Goal: Transaction & Acquisition: Purchase product/service

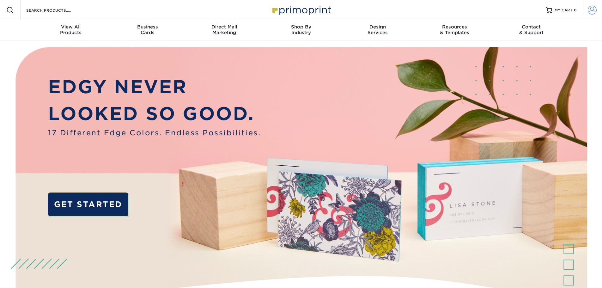
click at [591, 13] on span at bounding box center [592, 10] width 9 height 9
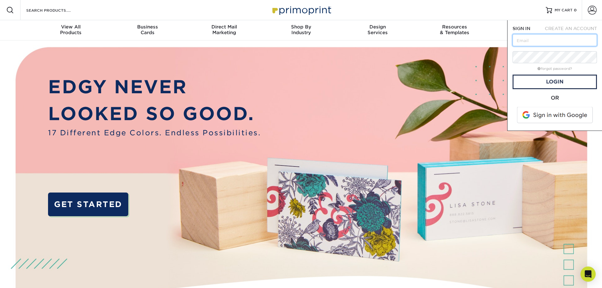
click at [544, 40] on input "text" at bounding box center [555, 40] width 84 height 12
type input "[PERSON_NAME][EMAIL_ADDRESS][PERSON_NAME][DOMAIN_NAME]"
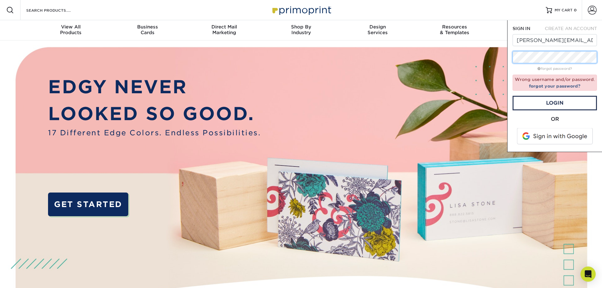
click at [510, 48] on div "SIGN IN CREATE AN ACCOUNT derrick.ramos@coronadodc.com forgot password? Wrong u…" at bounding box center [554, 86] width 95 height 132
click at [511, 9] on div "Resources Menu Search Products Account SIGN IN CREATE AN ACCOUNT derrick.ramos@…" at bounding box center [301, 10] width 602 height 20
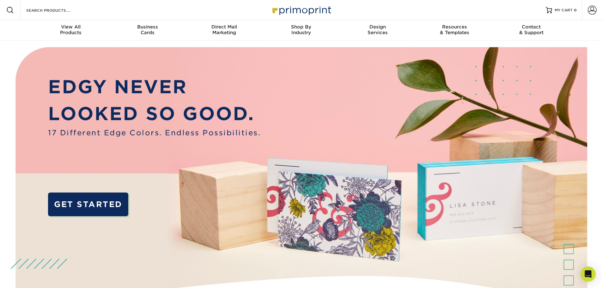
drag, startPoint x: 524, startPoint y: 0, endPoint x: 366, endPoint y: 67, distance: 171.8
click at [366, 67] on img at bounding box center [301, 189] width 596 height 298
click at [594, 10] on span at bounding box center [592, 10] width 9 height 9
click at [563, 8] on span "MY CART" at bounding box center [564, 10] width 18 height 5
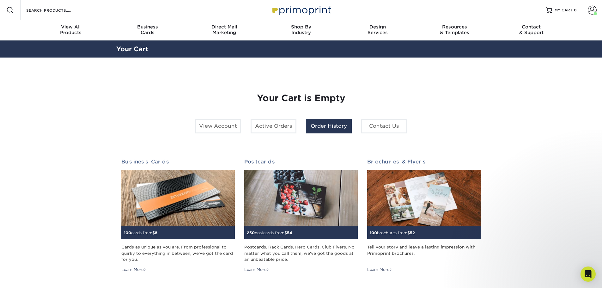
click at [328, 126] on link "Order History" at bounding box center [329, 126] width 46 height 15
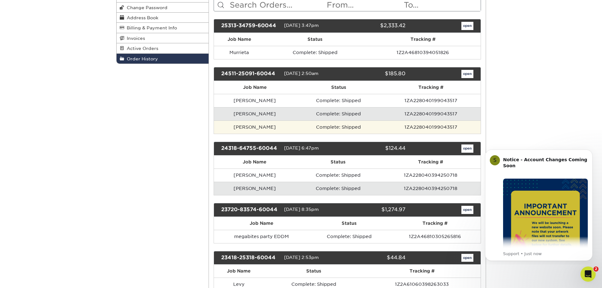
scroll to position [95, 0]
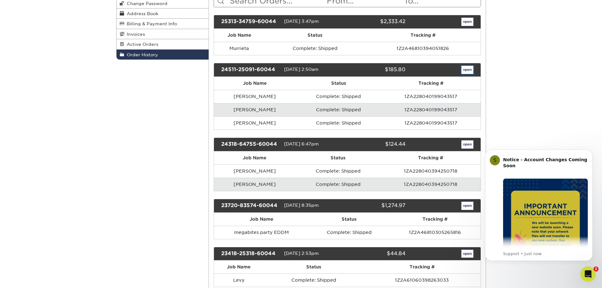
click at [468, 71] on link "open" at bounding box center [468, 70] width 12 height 8
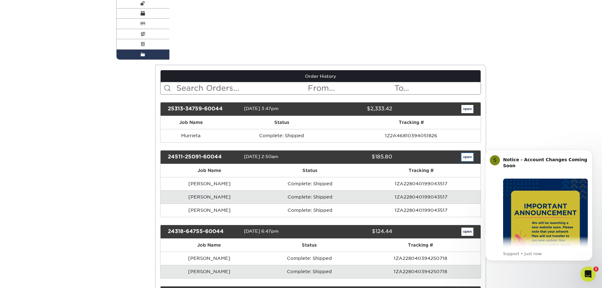
scroll to position [0, 0]
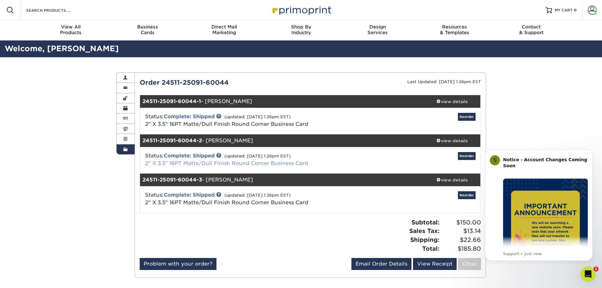
click at [236, 164] on link "2" X 3.5" 16PT Matte/Dull Finish Round Corner Business Card" at bounding box center [226, 163] width 163 height 6
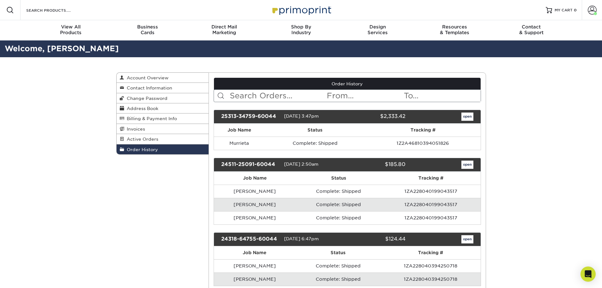
click at [389, 205] on td "1ZA228040199043517" at bounding box center [431, 204] width 99 height 13
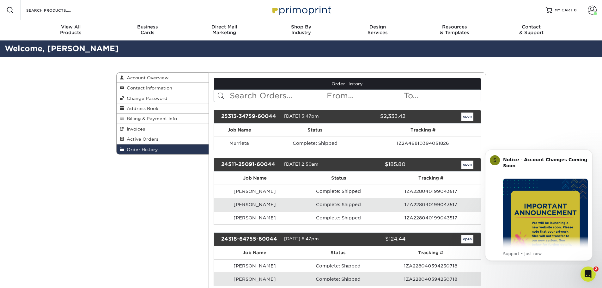
click at [325, 205] on td "Complete: Shipped" at bounding box center [339, 204] width 86 height 13
click at [422, 206] on td "1ZA228040199043517" at bounding box center [431, 204] width 99 height 13
click at [468, 166] on link "open" at bounding box center [468, 165] width 12 height 8
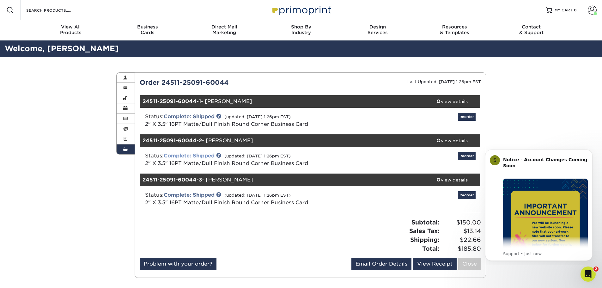
click at [193, 154] on link "Complete: Shipped" at bounding box center [189, 156] width 51 height 6
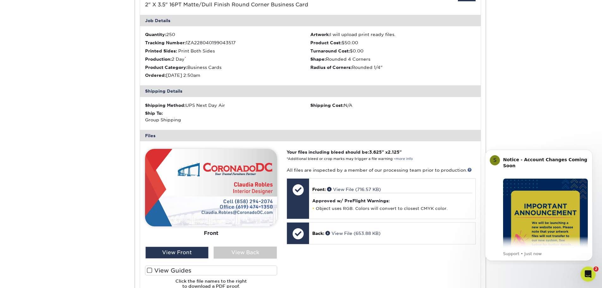
scroll to position [158, 0]
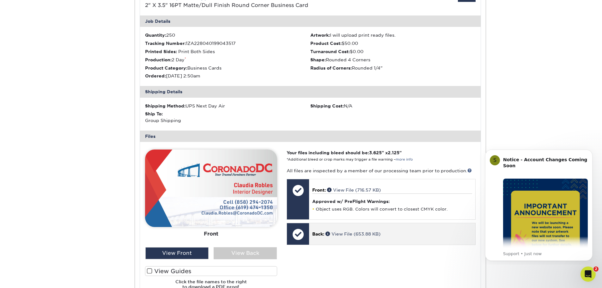
click at [330, 237] on p "Back: View File (653.88 KB)" at bounding box center [392, 234] width 160 height 6
click at [346, 233] on link "View File (653.88 KB)" at bounding box center [353, 233] width 55 height 5
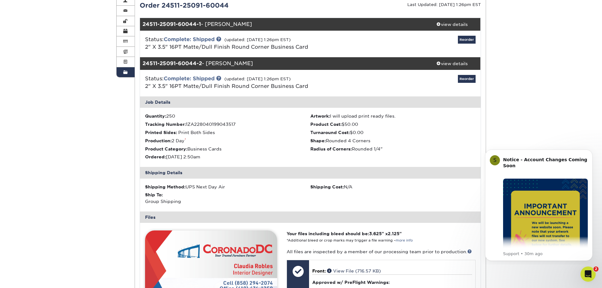
scroll to position [63, 0]
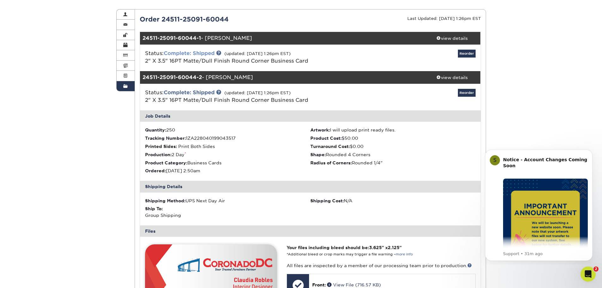
click at [196, 51] on link "Complete: Shipped" at bounding box center [189, 53] width 51 height 6
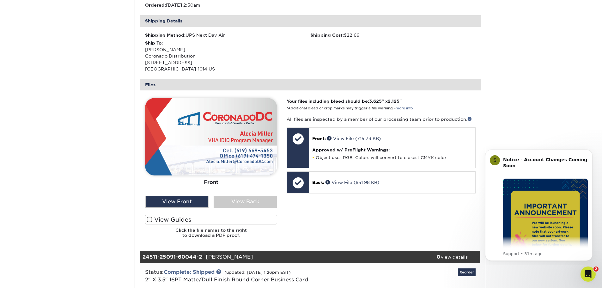
scroll to position [253, 0]
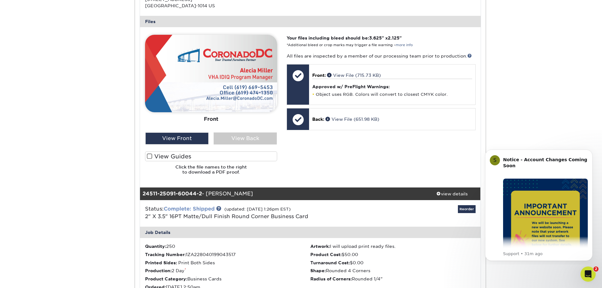
click at [189, 206] on link "Complete: Shipped" at bounding box center [189, 209] width 51 height 6
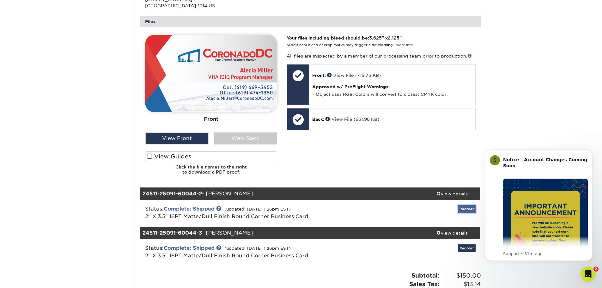
click at [464, 210] on link "Reorder" at bounding box center [467, 209] width 18 height 8
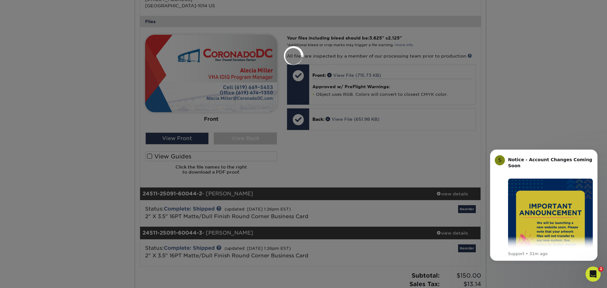
click at [517, 118] on div at bounding box center [303, 144] width 607 height 288
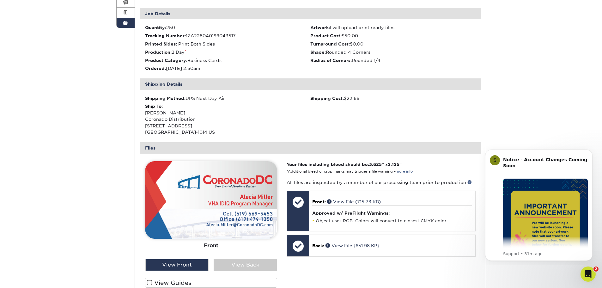
scroll to position [0, 0]
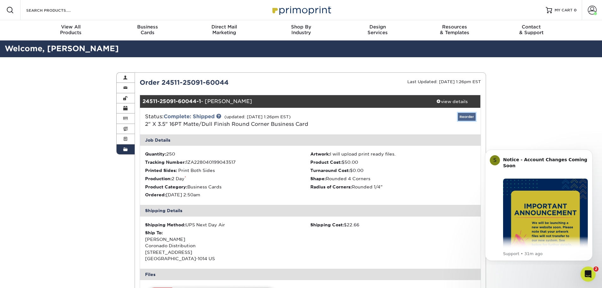
click at [464, 115] on link "Reorder" at bounding box center [467, 117] width 18 height 8
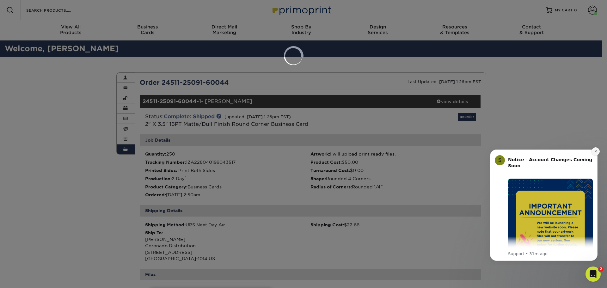
click at [597, 152] on icon "Dismiss notification" at bounding box center [595, 151] width 3 height 3
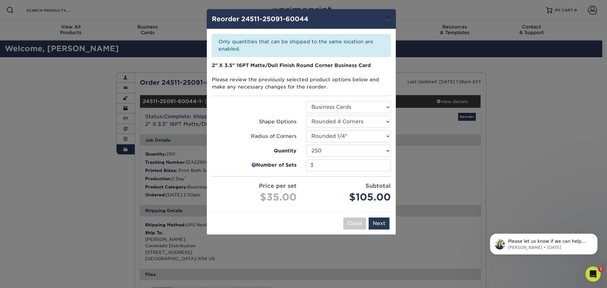
click at [391, 16] on button "×" at bounding box center [388, 18] width 15 height 18
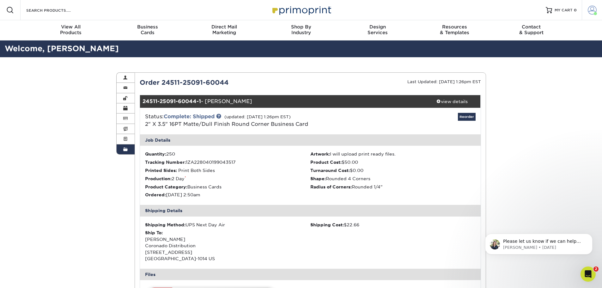
click at [592, 11] on span at bounding box center [592, 10] width 9 height 9
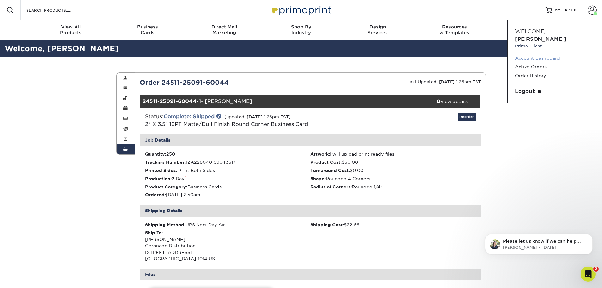
click at [534, 54] on link "Account Dashboard" at bounding box center [554, 58] width 79 height 9
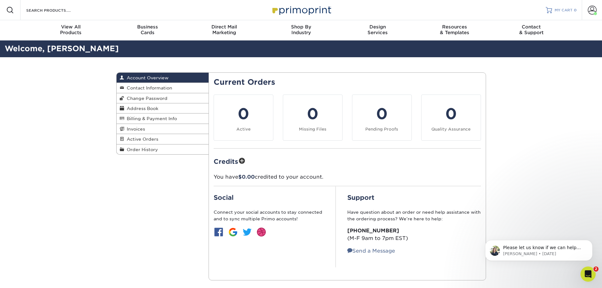
click at [568, 9] on span "MY CART" at bounding box center [564, 10] width 18 height 5
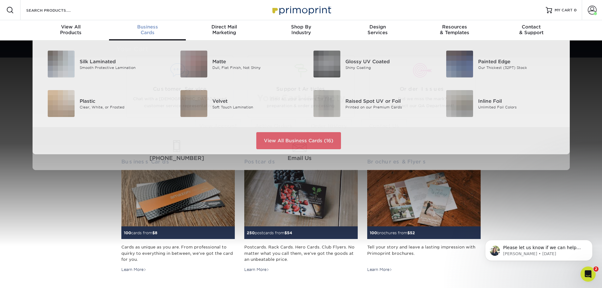
click at [155, 31] on div "Business Cards" at bounding box center [147, 29] width 77 height 11
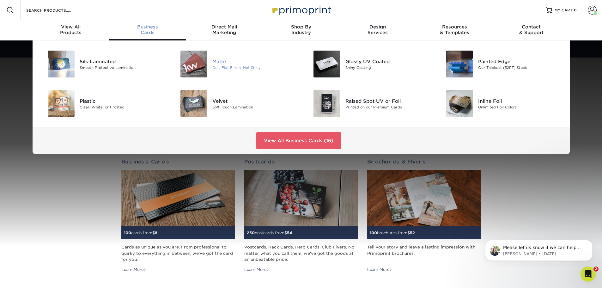
click at [230, 74] on div "Matte Dull, Flat Finish, Not Shiny" at bounding box center [256, 64] width 89 height 27
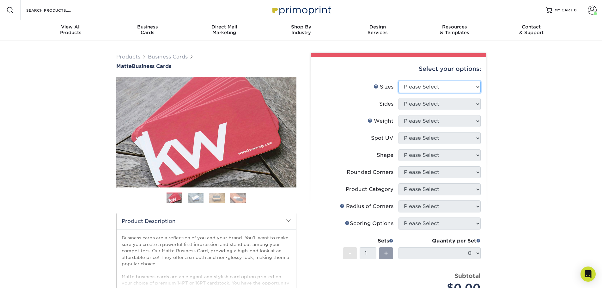
click at [423, 87] on select "Please Select 1.5" x 3.5" - Mini 1.75" x 3.5" - Mini 2" x 2" - Square 2" x 3" -…" at bounding box center [440, 87] width 82 height 12
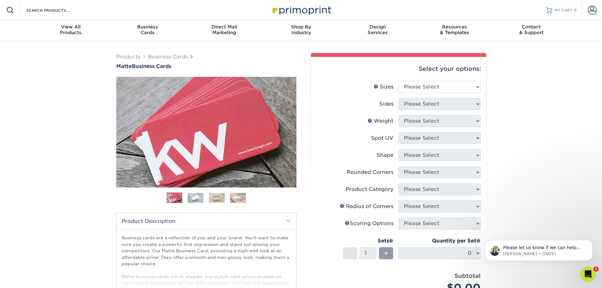
click at [564, 13] on span "MY CART" at bounding box center [564, 10] width 18 height 5
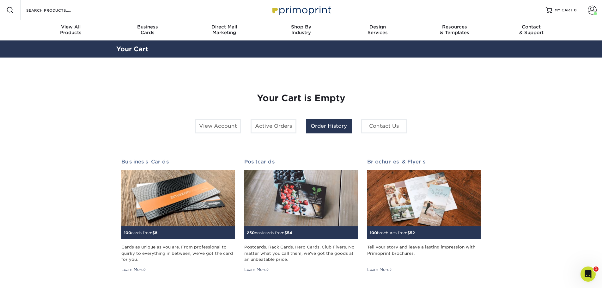
click at [330, 128] on link "Order History" at bounding box center [329, 126] width 46 height 15
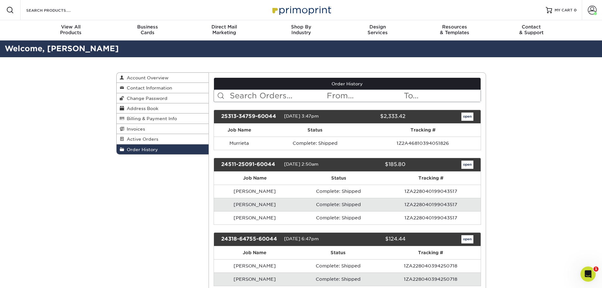
click at [239, 206] on td "[PERSON_NAME]" at bounding box center [255, 204] width 82 height 13
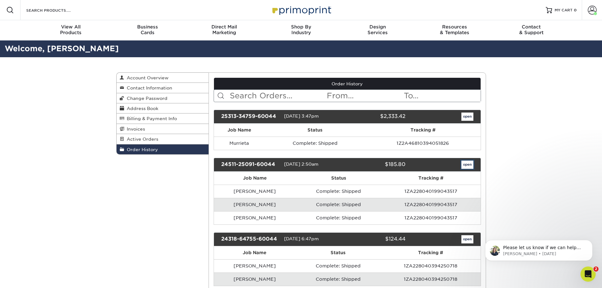
click at [466, 164] on link "open" at bounding box center [468, 165] width 12 height 8
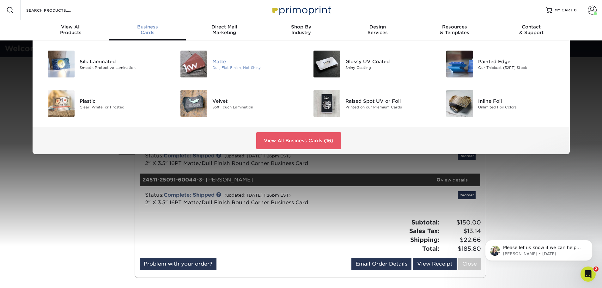
click at [215, 73] on div "Matte Dull, Flat Finish, Not Shiny" at bounding box center [256, 64] width 89 height 27
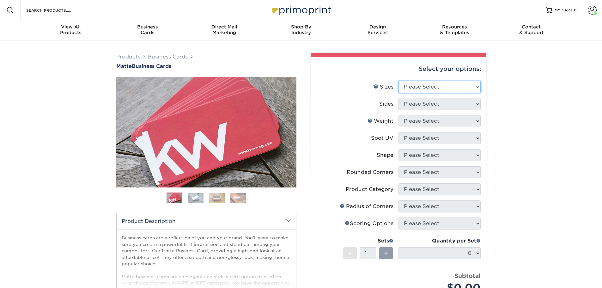
click at [417, 84] on select "Please Select 1.5" x 3.5" - Mini 1.75" x 3.5" - Mini 2" x 2" - Square 2" x 3" -…" at bounding box center [440, 87] width 82 height 12
select select "2.00x3.50"
click at [399, 81] on select "Please Select 1.5" x 3.5" - Mini 1.75" x 3.5" - Mini 2" x 2" - Square 2" x 3" -…" at bounding box center [440, 87] width 82 height 12
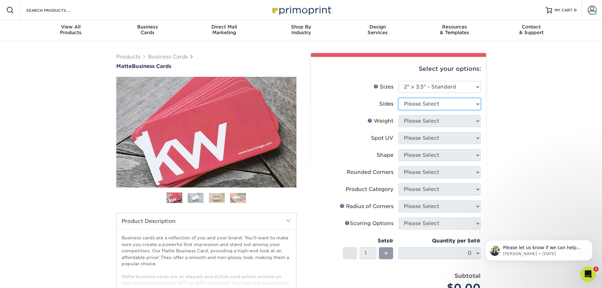
click at [412, 101] on select "Please Select Print Both Sides Print Front Only" at bounding box center [440, 104] width 82 height 12
select select "13abbda7-1d64-4f25-8bb2-c179b224825d"
click at [399, 98] on select "Please Select Print Both Sides Print Front Only" at bounding box center [440, 104] width 82 height 12
click at [414, 122] on select "Please Select 16PT 14PT" at bounding box center [440, 121] width 82 height 12
select select "16PT"
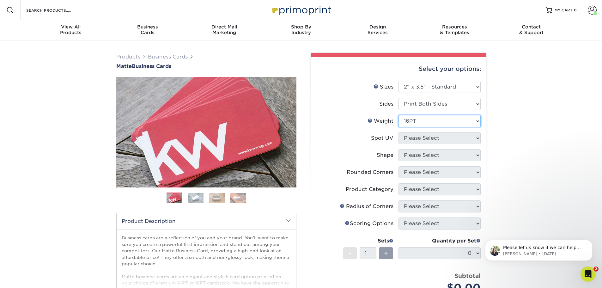
click at [399, 115] on select "Please Select 16PT 14PT" at bounding box center [440, 121] width 82 height 12
click at [412, 138] on select "Please Select No Spot UV Front and Back (Both Sides) Front Only Back Only" at bounding box center [440, 138] width 82 height 12
select select "3"
click at [399, 132] on select "Please Select No Spot UV Front and Back (Both Sides) Front Only Back Only" at bounding box center [440, 138] width 82 height 12
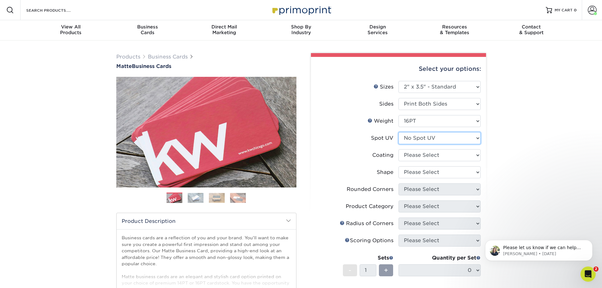
click at [412, 140] on select "Please Select No Spot UV Front and Back (Both Sides) Front Only Back Only" at bounding box center [440, 138] width 82 height 12
click at [412, 139] on select "Please Select No Spot UV Front and Back (Both Sides) Front Only Back Only" at bounding box center [440, 138] width 82 height 12
click at [410, 155] on select at bounding box center [440, 155] width 82 height 12
select select "121bb7b5-3b4d-429f-bd8d-bbf80e953313"
click at [399, 149] on select at bounding box center [440, 155] width 82 height 12
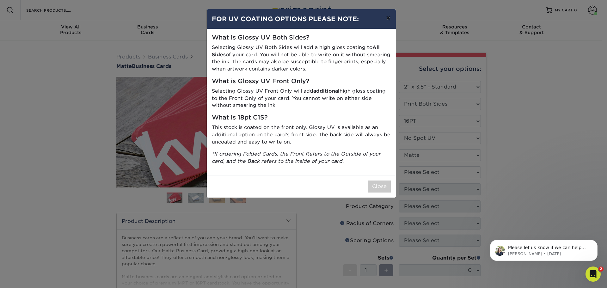
click at [389, 20] on button "×" at bounding box center [388, 18] width 15 height 18
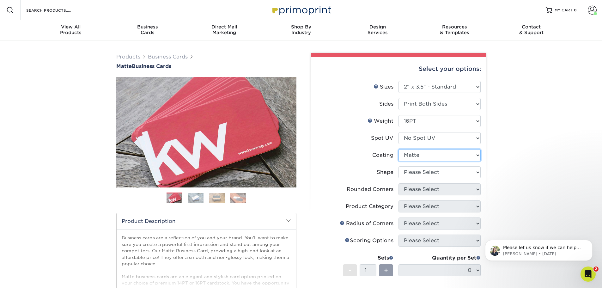
click at [420, 156] on select at bounding box center [440, 155] width 82 height 12
click at [418, 172] on select "Please Select Standard Oval" at bounding box center [440, 172] width 82 height 12
click at [420, 139] on select "Please Select No Spot UV Front and Back (Both Sides) Front Only Back Only" at bounding box center [440, 138] width 82 height 12
select select "0"
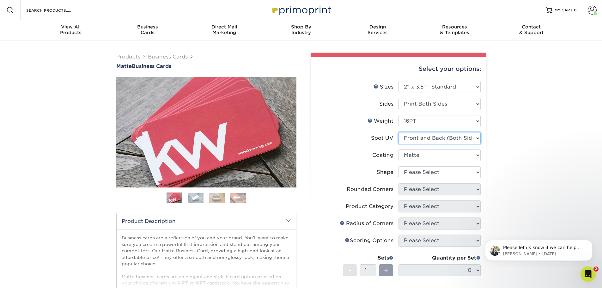
click at [399, 132] on select "Please Select No Spot UV Front and Back (Both Sides) Front Only Back Only" at bounding box center [440, 138] width 82 height 12
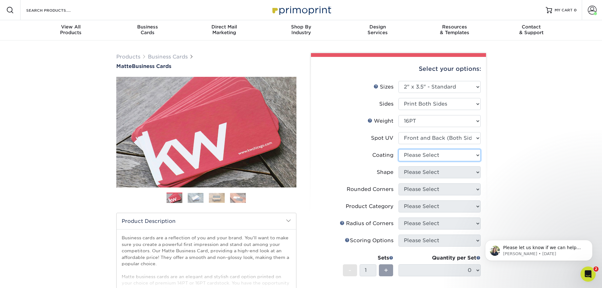
click at [421, 155] on select at bounding box center [440, 155] width 82 height 12
select select "121bb7b5-3b4d-429f-bd8d-bbf80e953313"
click at [399, 149] on select at bounding box center [440, 155] width 82 height 12
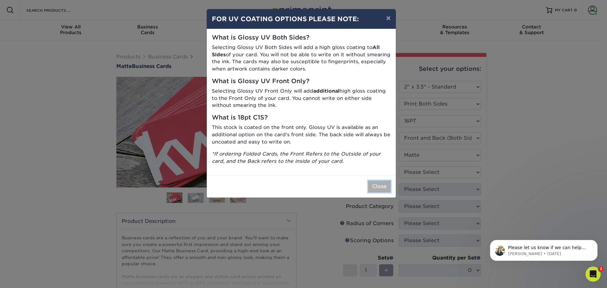
click at [382, 185] on button "Close" at bounding box center [379, 187] width 23 height 12
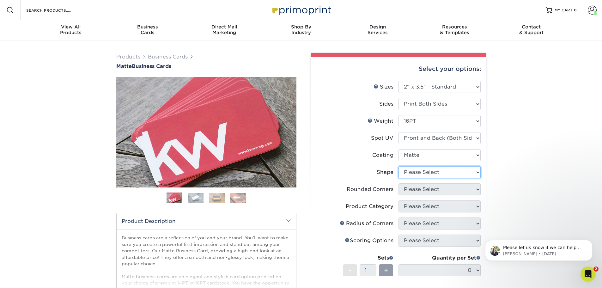
click at [414, 170] on select "Please Select Standard" at bounding box center [440, 172] width 82 height 12
select select "standard"
click at [399, 166] on select "Please Select Standard" at bounding box center [440, 172] width 82 height 12
click at [410, 190] on select "Please Select Yes - Round 2 Corners Yes - Round 4 Corners No" at bounding box center [440, 189] width 82 height 12
select select "7672df9e-0e0a-464d-8e1f-920c575e4da3"
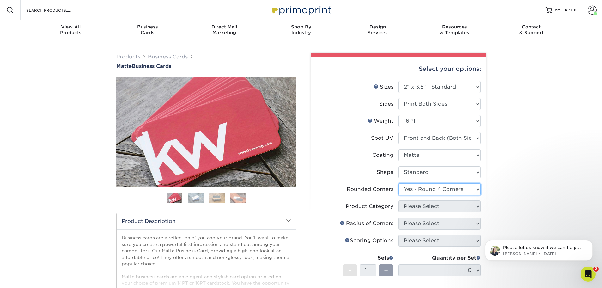
click at [399, 183] on select "Please Select Yes - Round 2 Corners Yes - Round 4 Corners No" at bounding box center [440, 189] width 82 height 12
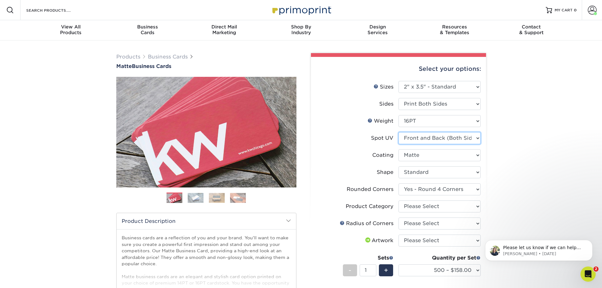
click at [432, 138] on select "Please Select No Spot UV Front and Back (Both Sides) Front Only Back Only" at bounding box center [440, 138] width 82 height 12
select select "1"
click at [399, 132] on select "Please Select No Spot UV Front and Back (Both Sides) Front Only Back Only" at bounding box center [440, 138] width 82 height 12
select select "-1"
select select
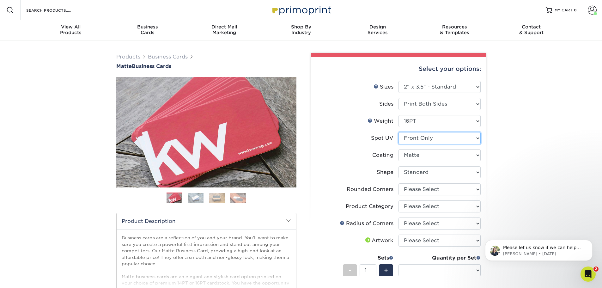
select select "-1"
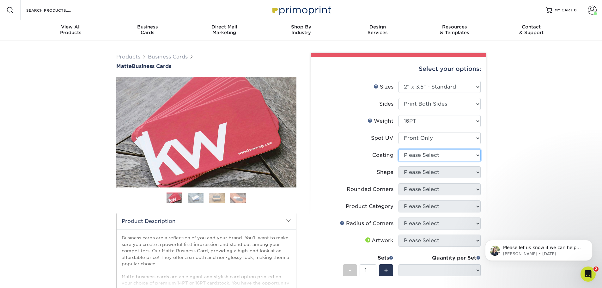
click at [424, 154] on select at bounding box center [440, 155] width 82 height 12
select select "121bb7b5-3b4d-429f-bd8d-bbf80e953313"
click at [399, 149] on select at bounding box center [440, 155] width 82 height 12
select select
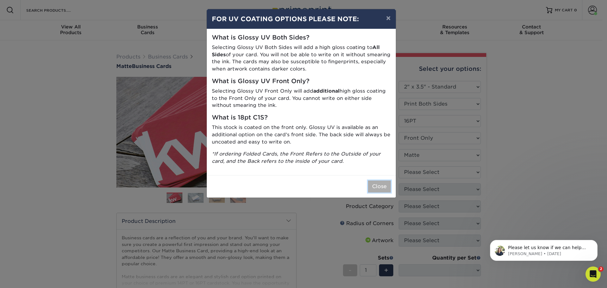
click at [386, 188] on button "Close" at bounding box center [379, 187] width 23 height 12
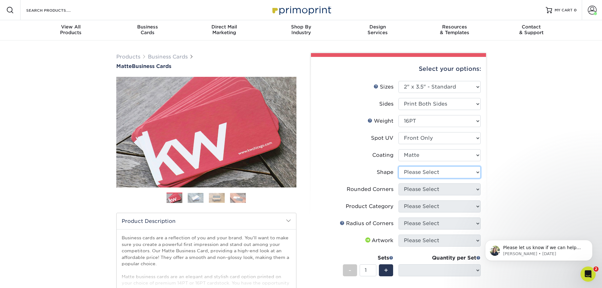
click at [427, 173] on select "Please Select Standard" at bounding box center [440, 172] width 82 height 12
select select "standard"
click at [399, 166] on select "Please Select Standard" at bounding box center [440, 172] width 82 height 12
select select
click at [424, 191] on select "Please Select Yes - Round 2 Corners Yes - Round 4 Corners No" at bounding box center [440, 189] width 82 height 12
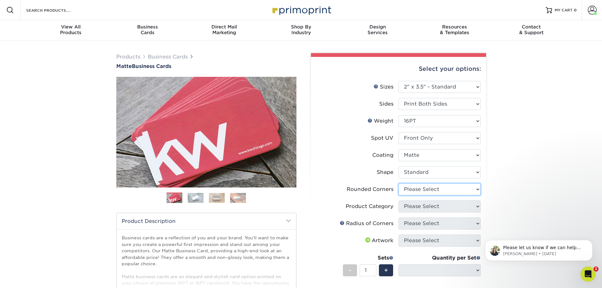
select select "7672df9e-0e0a-464d-8e1f-920c575e4da3"
click at [399, 183] on select "Please Select Yes - Round 2 Corners Yes - Round 4 Corners No" at bounding box center [440, 189] width 82 height 12
select select "-1"
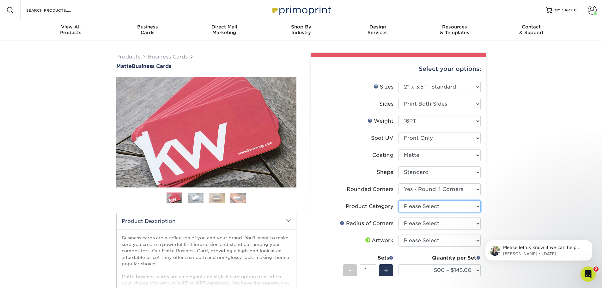
click at [414, 205] on select "Please Select Business Cards" at bounding box center [440, 206] width 82 height 12
select select "3b5148f1-0588-4f88-a218-97bcfdce65c1"
click at [399, 200] on select "Please Select Business Cards" at bounding box center [440, 206] width 82 height 12
click at [417, 222] on select "Please Select Rounded 1/8" Rounded 1/4"" at bounding box center [440, 224] width 82 height 12
select select "589680c7-ee9a-431b-9d12-d7aeb1386a97"
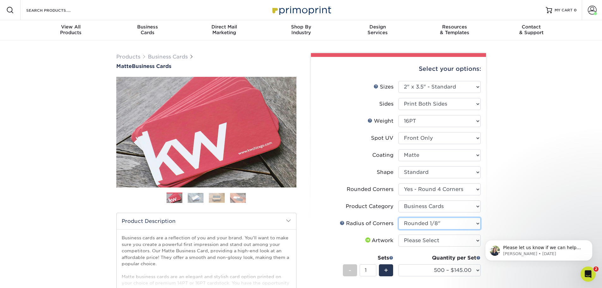
click at [399, 218] on select "Please Select Rounded 1/8" Rounded 1/4"" at bounding box center [440, 224] width 82 height 12
click at [421, 242] on select "Please Select I will upload files I need a design - $100" at bounding box center [440, 241] width 82 height 12
select select "upload"
click at [399, 235] on select "Please Select I will upload files I need a design - $100" at bounding box center [440, 241] width 82 height 12
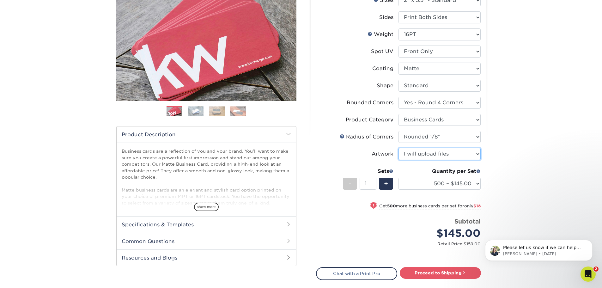
scroll to position [95, 0]
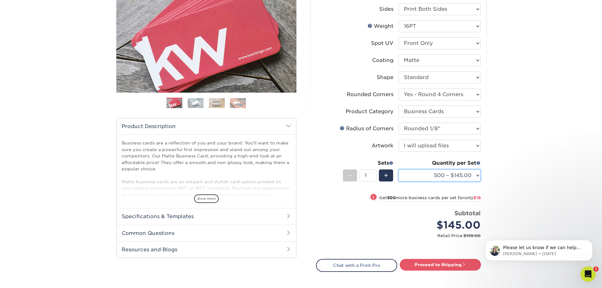
click at [438, 176] on select "500 – $145.00 1000 – $163.00 2500 – $316.00 5000 – $415.00 10000 – $879.00 1500…" at bounding box center [440, 175] width 82 height 12
click at [439, 176] on select "500 – $145.00 1000 – $163.00 2500 – $316.00 5000 – $415.00 10000 – $879.00 1500…" at bounding box center [440, 175] width 82 height 12
click at [420, 263] on link "Proceed to Shipping" at bounding box center [440, 264] width 81 height 11
type input "Set 1"
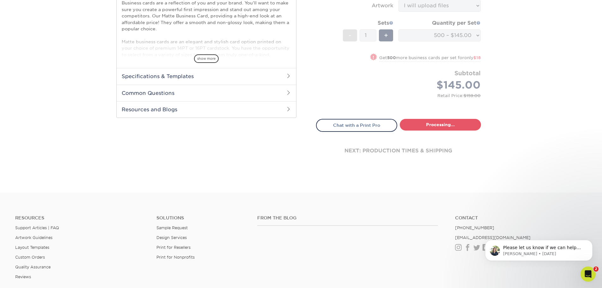
select select "b1569c13-0872-4ca7-8848-b947cbebef12"
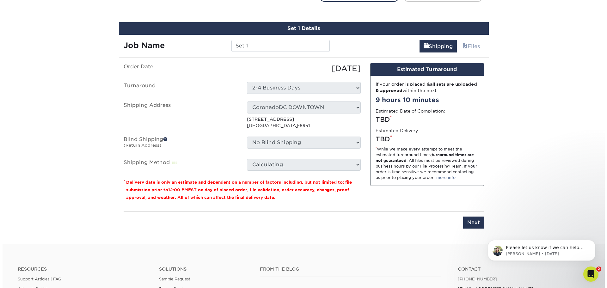
scroll to position [371, 0]
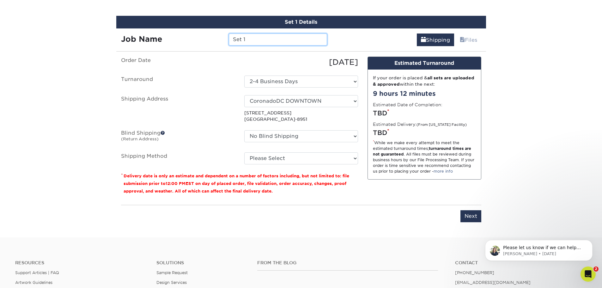
click at [252, 42] on input "Set 1" at bounding box center [278, 40] width 98 height 12
type input "[PERSON_NAME]"
click at [251, 66] on div "09/08/2025" at bounding box center [301, 62] width 123 height 11
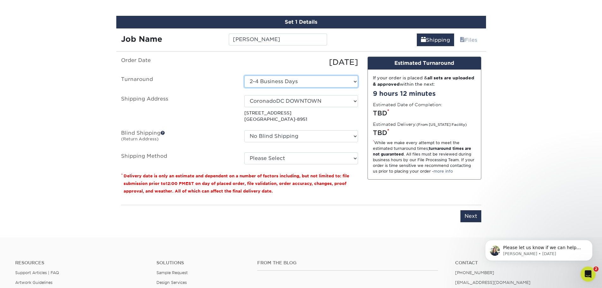
click at [252, 82] on select "Select One 2-4 Business Days" at bounding box center [301, 82] width 114 height 12
click at [244, 76] on select "Select One 2-4 Business Days" at bounding box center [301, 82] width 114 height 12
click at [252, 79] on select "Select One 2-4 Business Days" at bounding box center [301, 82] width 114 height 12
select select "b1569c13-0872-4ca7-8848-b947cbebef12"
click at [355, 101] on select "Select One CDC Customer service Center CoronadoDC DOWNTOWN Levy levy new mega b…" at bounding box center [301, 101] width 114 height 12
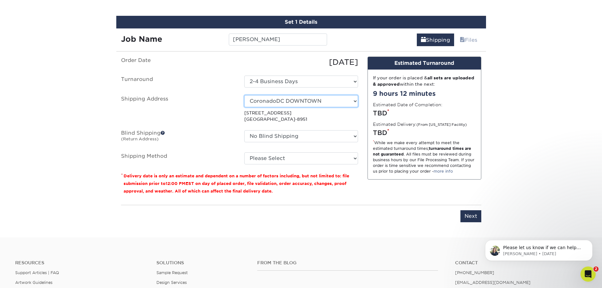
select select "newaddress"
click at [244, 95] on select "Select One CDC Customer service Center CoronadoDC DOWNTOWN Levy levy new mega b…" at bounding box center [301, 101] width 114 height 12
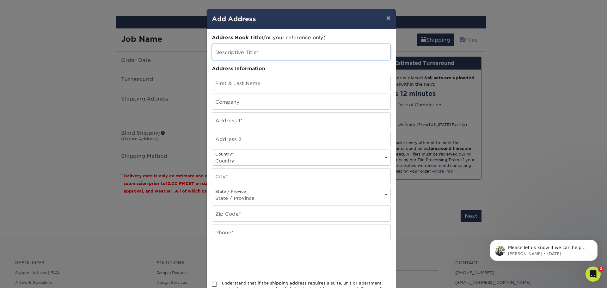
click at [241, 54] on input "text" at bounding box center [301, 51] width 178 height 15
type input "New Office CoronadoDC"
click at [241, 89] on input "text" at bounding box center [301, 82] width 178 height 15
type input "[PERSON_NAME] [PERSON_NAME]"
type input "Coronado DC"
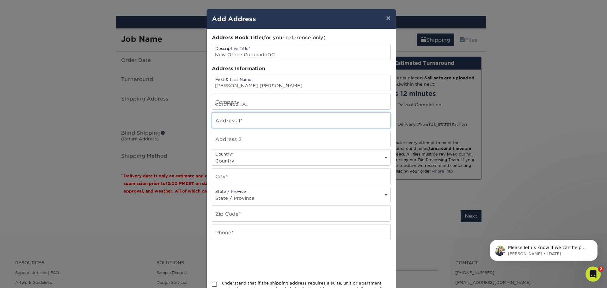
type input "[STREET_ADDRESS]"
select select "US"
type input "National City"
select select "CA"
type input "91950"
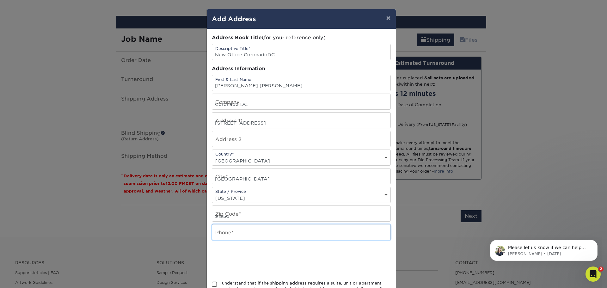
type input "6194741350"
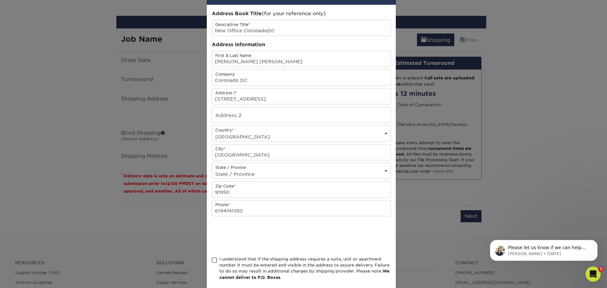
scroll to position [56, 0]
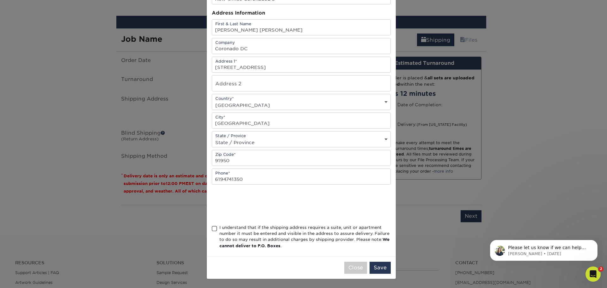
click at [214, 229] on span at bounding box center [214, 229] width 5 height 6
click at [0, 0] on input "I understand that if the shipping address requires a suite, unit or apartment n…" at bounding box center [0, 0] width 0 height 0
click at [377, 266] on button "Save" at bounding box center [380, 268] width 21 height 12
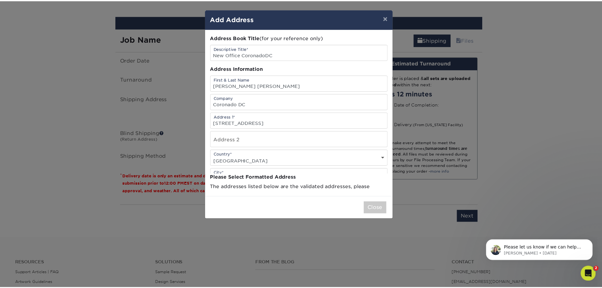
scroll to position [0, 0]
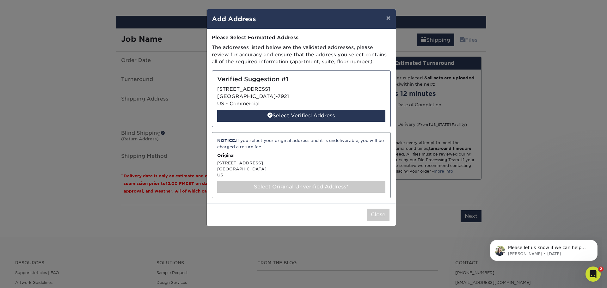
click at [294, 165] on div "NOTICE: If you select your original address and it is undeliverable, you will b…" at bounding box center [301, 165] width 179 height 66
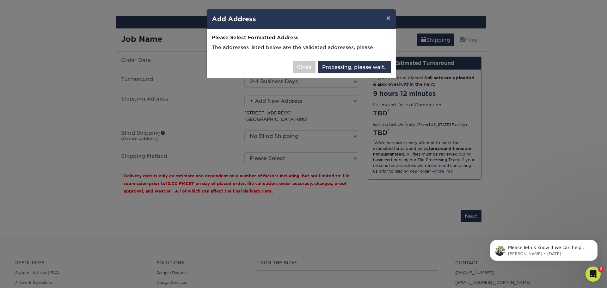
select select "285769"
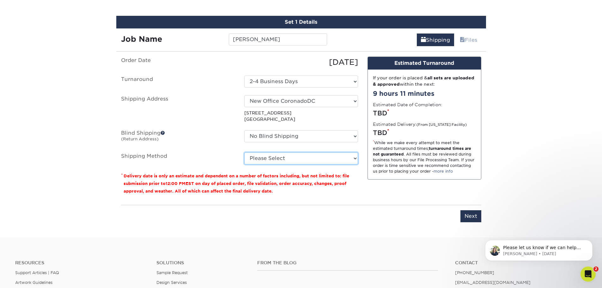
click at [255, 158] on select "Please Select Ground Shipping (+$8.96) 3 Day Shipping Service (+$15.34) 2 Day A…" at bounding box center [301, 158] width 114 height 12
select select "01"
click at [244, 152] on select "Please Select Ground Shipping (+$8.96) 3 Day Shipping Service (+$15.34) 2 Day A…" at bounding box center [301, 158] width 114 height 12
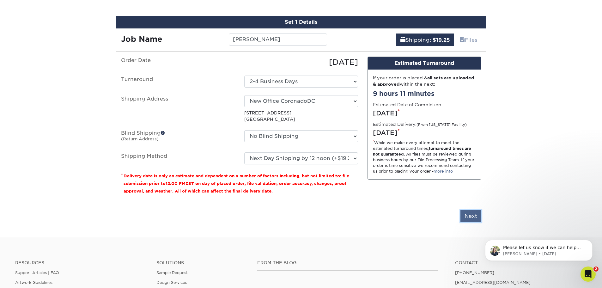
click at [471, 212] on input "Next" at bounding box center [471, 216] width 21 height 12
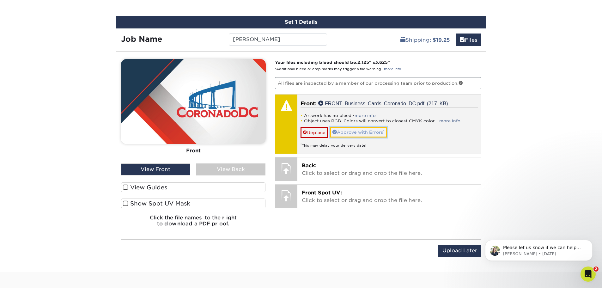
click at [348, 131] on link "Approve with Errors *" at bounding box center [358, 132] width 57 height 11
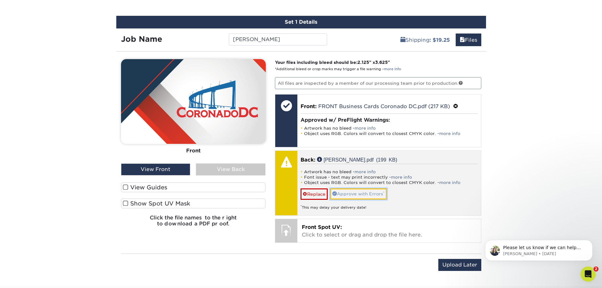
click at [363, 195] on link "Approve with Errors *" at bounding box center [358, 193] width 57 height 11
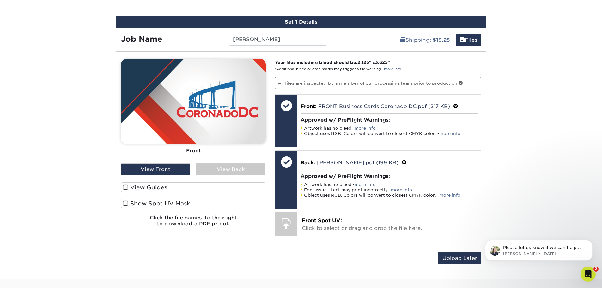
click at [125, 203] on span at bounding box center [125, 203] width 5 height 6
click at [0, 0] on input "Show Spot UV Mask" at bounding box center [0, 0] width 0 height 0
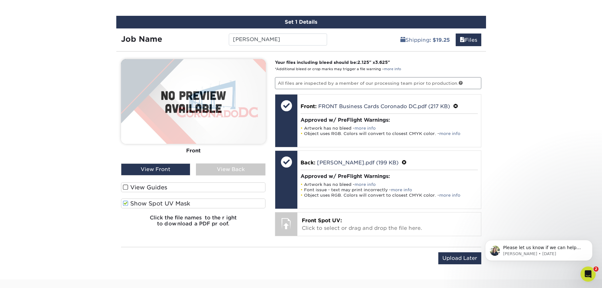
click at [125, 203] on span at bounding box center [125, 203] width 5 height 6
click at [0, 0] on input "Show Spot UV Mask" at bounding box center [0, 0] width 0 height 0
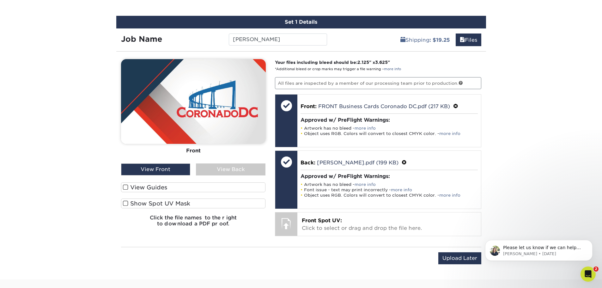
click at [126, 187] on span at bounding box center [125, 187] width 5 height 6
click at [0, 0] on input "View Guides" at bounding box center [0, 0] width 0 height 0
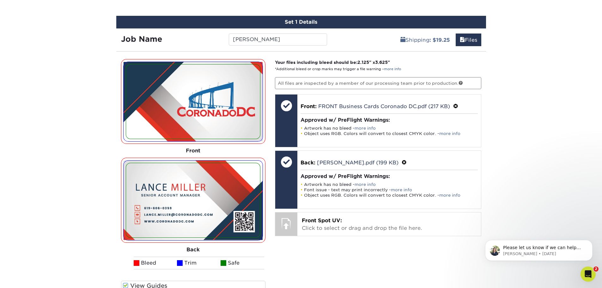
scroll to position [498, 0]
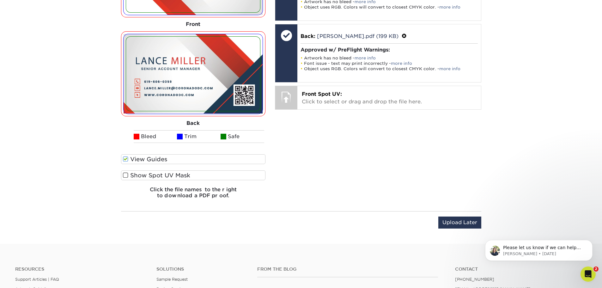
click at [127, 159] on span at bounding box center [125, 159] width 5 height 6
click at [0, 0] on input "View Guides" at bounding box center [0, 0] width 0 height 0
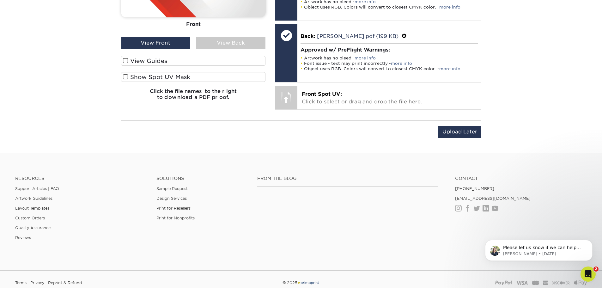
scroll to position [399, 0]
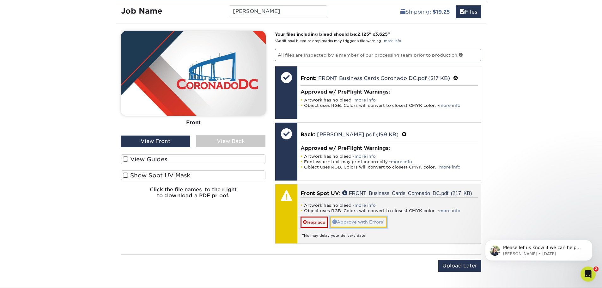
click at [357, 218] on link "Approve with Errors *" at bounding box center [358, 222] width 57 height 11
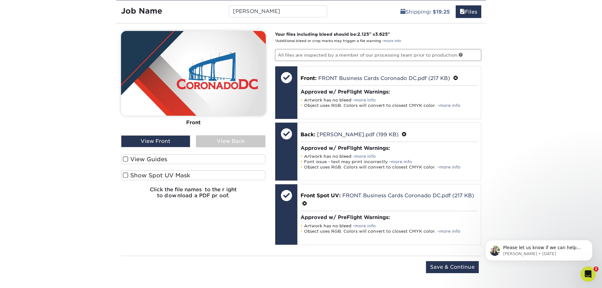
click at [126, 175] on span at bounding box center [125, 175] width 5 height 6
click at [0, 0] on input "Show Spot UV Mask" at bounding box center [0, 0] width 0 height 0
click at [126, 175] on span at bounding box center [125, 175] width 5 height 6
click at [0, 0] on input "Show Spot UV Mask" at bounding box center [0, 0] width 0 height 0
click at [124, 175] on span at bounding box center [125, 175] width 5 height 6
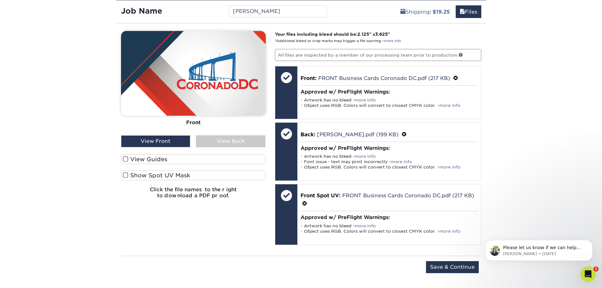
click at [0, 0] on input "Show Spot UV Mask" at bounding box center [0, 0] width 0 height 0
click at [124, 175] on span at bounding box center [125, 175] width 5 height 6
click at [0, 0] on input "Show Spot UV Mask" at bounding box center [0, 0] width 0 height 0
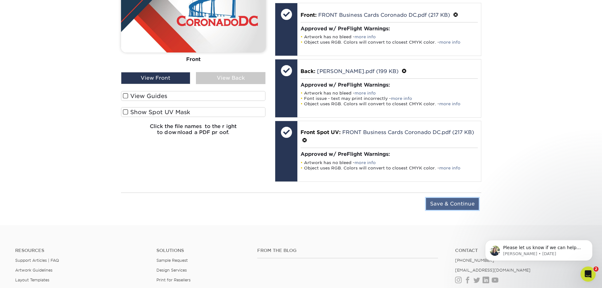
click at [460, 203] on input "Save & Continue" at bounding box center [452, 204] width 53 height 12
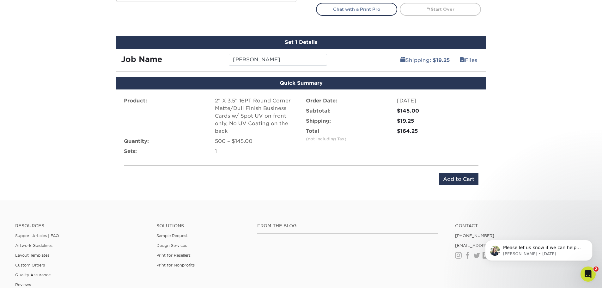
scroll to position [385, 0]
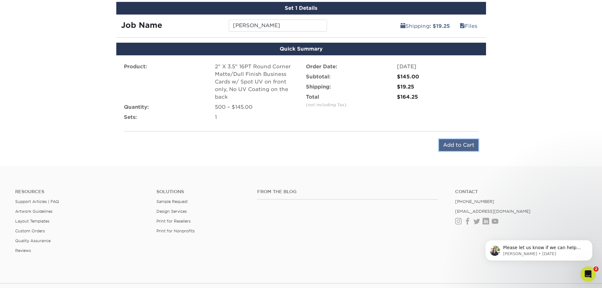
click at [461, 144] on input "Add to Cart" at bounding box center [459, 145] width 40 height 12
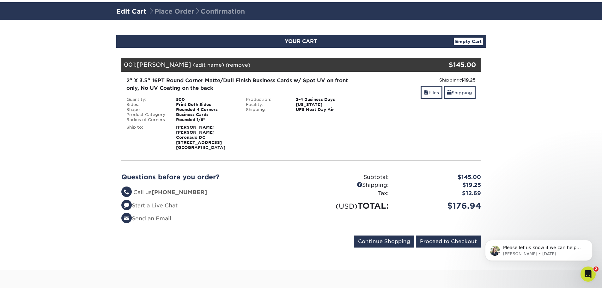
scroll to position [63, 0]
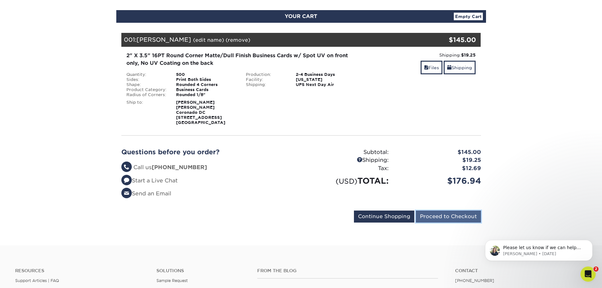
click at [436, 217] on input "Proceed to Checkout" at bounding box center [448, 217] width 65 height 12
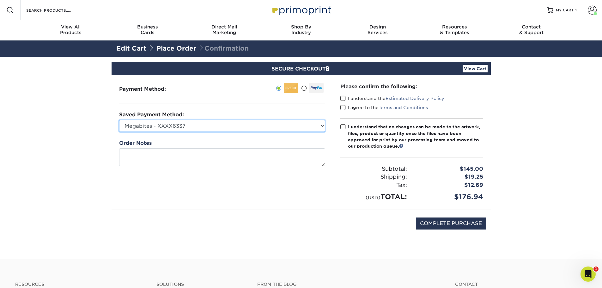
click at [291, 122] on select "Megabites - XXXX6337 ¯\_(ツ)_/¯ - XXXX4367 Visa - XXXX2357 New Credit Card" at bounding box center [222, 126] width 206 height 12
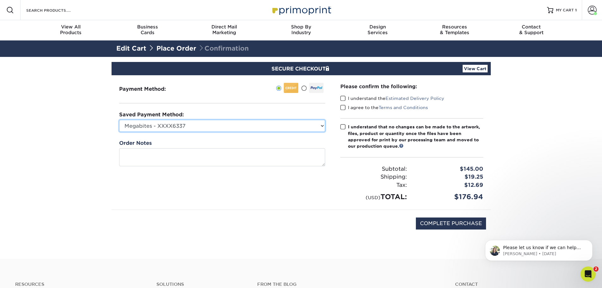
select select
click at [119, 120] on select "Megabites - XXXX6337 ¯\_(ツ)_/¯ - XXXX4367 Visa - XXXX2357 New Credit Card" at bounding box center [222, 126] width 206 height 12
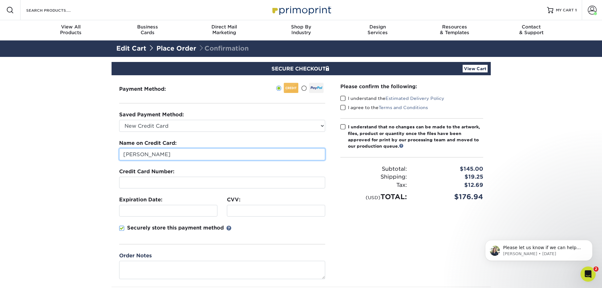
click at [176, 155] on input "[PERSON_NAME]" at bounding box center [222, 154] width 206 height 12
type input "[PERSON_NAME]"
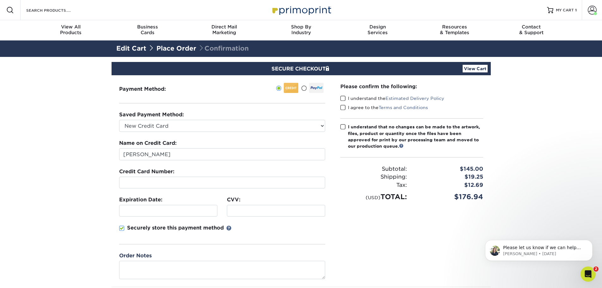
click at [103, 155] on section "SECURE CHECKOUT View Cart Payment Method: Saved Payment Method:" at bounding box center [301, 196] width 602 height 279
click at [262, 233] on div "Securely store this payment method" at bounding box center [222, 234] width 206 height 20
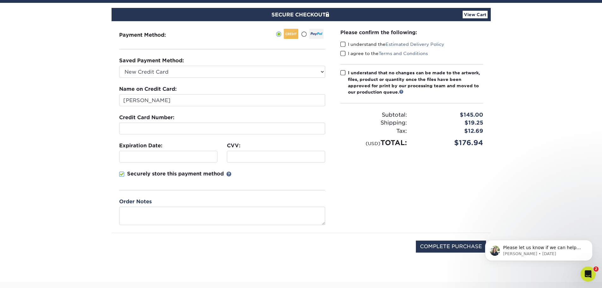
scroll to position [63, 0]
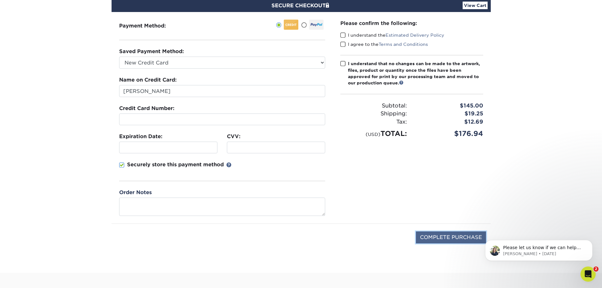
click at [448, 239] on input "COMPLETE PURCHASE" at bounding box center [451, 237] width 70 height 12
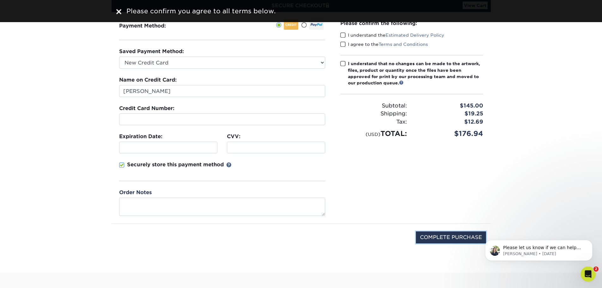
scroll to position [32, 0]
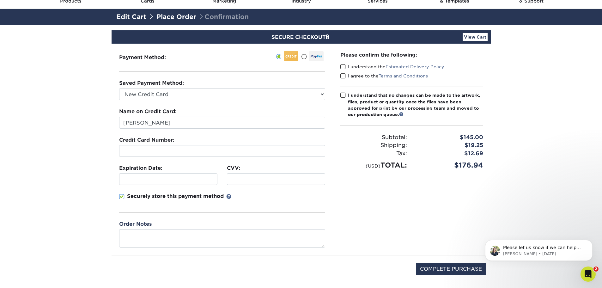
click at [343, 67] on span at bounding box center [342, 67] width 5 height 6
click at [0, 0] on input "I understand the Estimated Delivery Policy" at bounding box center [0, 0] width 0 height 0
click at [342, 74] on span at bounding box center [342, 76] width 5 height 6
click at [0, 0] on input "I agree to the Terms and Conditions" at bounding box center [0, 0] width 0 height 0
click at [342, 96] on span at bounding box center [342, 95] width 5 height 6
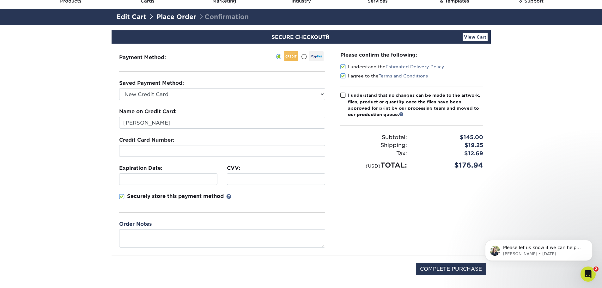
click at [0, 0] on input "I understand that no changes can be made to the artwork, files, product or quan…" at bounding box center [0, 0] width 0 height 0
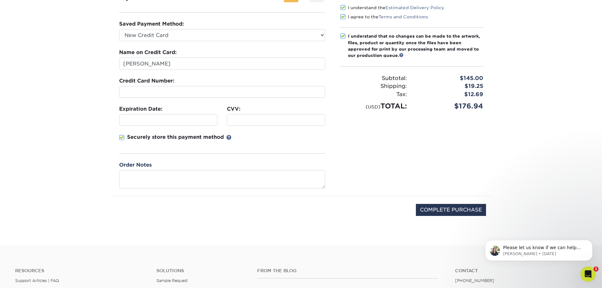
scroll to position [95, 0]
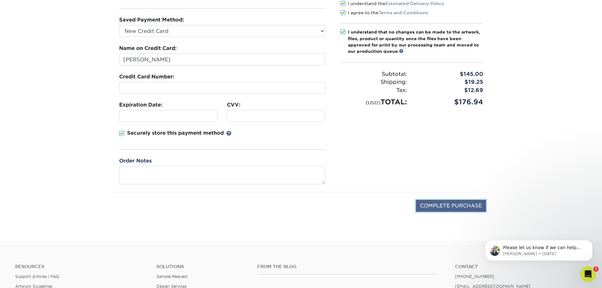
click at [438, 204] on input "COMPLETE PURCHASE" at bounding box center [451, 206] width 70 height 12
type input "PROCESSING, PLEASE WAIT..."
